Goal: Task Accomplishment & Management: Manage account settings

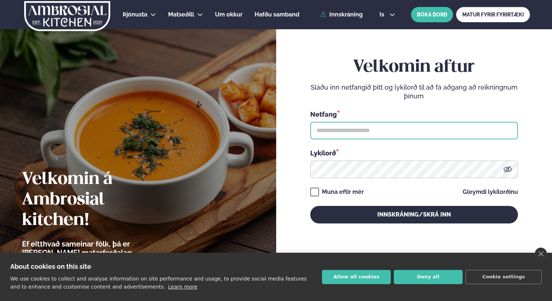
click at [347, 127] on input "text" at bounding box center [414, 131] width 208 height 18
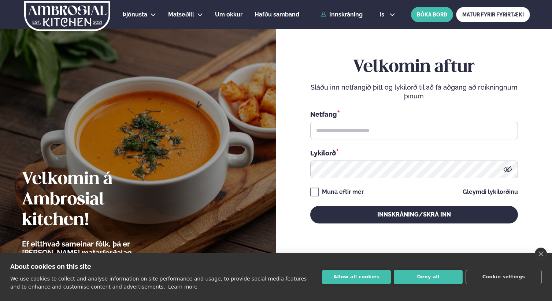
click at [372, 141] on div "Netfang * Lykilorð *" at bounding box center [414, 143] width 208 height 69
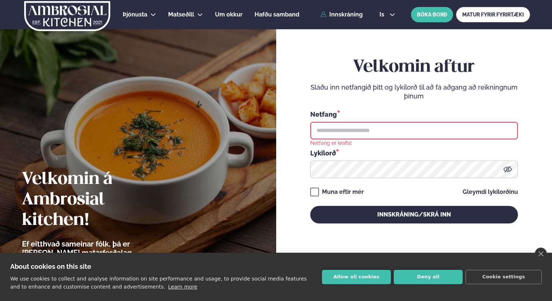
click at [379, 132] on input "text" at bounding box center [414, 131] width 208 height 18
type input "**********"
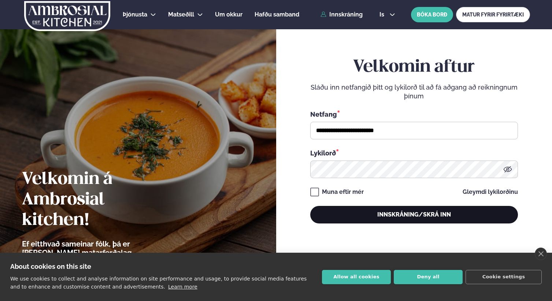
click at [374, 213] on button "Innskráning/Skrá inn" at bounding box center [414, 215] width 208 height 18
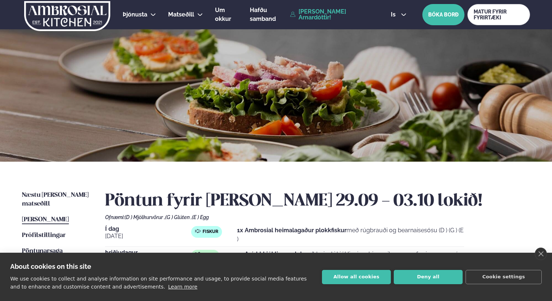
drag, startPoint x: 240, startPoint y: 239, endPoint x: 237, endPoint y: 227, distance: 12.1
click at [237, 227] on p "1x Ambrosial heimalagaður plokkfiskur með rúgbrauði og bearnaisesósu (D ) (G ) …" at bounding box center [350, 235] width 227 height 18
copy p "1x Ambrosial heimalagaður plokkfiskur með rúgbrauði og bearnaisesósu (D ) (G ) …"
click at [283, 206] on h2 "Pöntun fyrir [PERSON_NAME] 29.09 - 03.10 lokið!" at bounding box center [317, 201] width 425 height 21
